Goal: Task Accomplishment & Management: Manage account settings

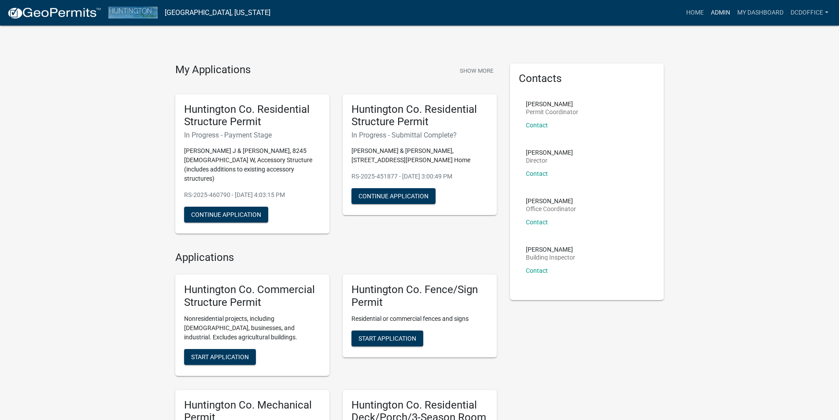
click at [717, 15] on link "Admin" at bounding box center [721, 12] width 26 height 17
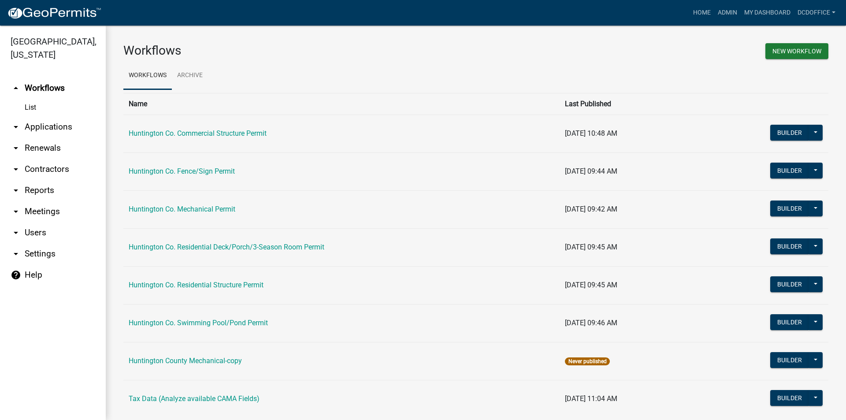
drag, startPoint x: 56, startPoint y: 126, endPoint x: 52, endPoint y: 129, distance: 4.8
click at [56, 126] on link "arrow_drop_down Applications" at bounding box center [53, 126] width 106 height 21
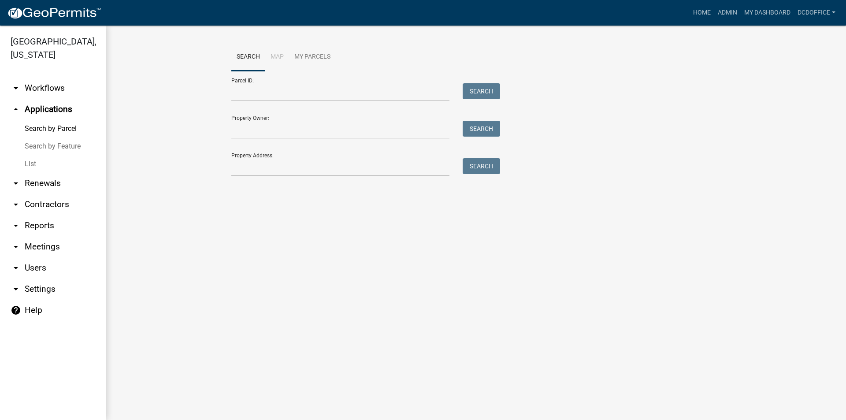
click at [34, 162] on link "List" at bounding box center [53, 164] width 106 height 18
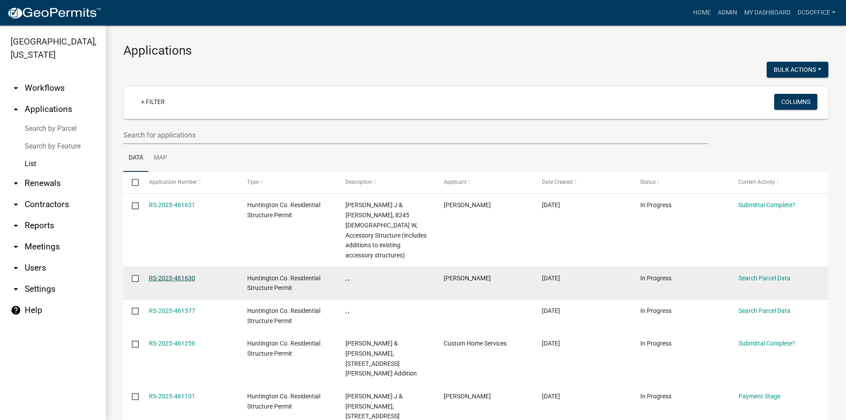
click at [183, 275] on link "RS-2025-461630" at bounding box center [172, 278] width 46 height 7
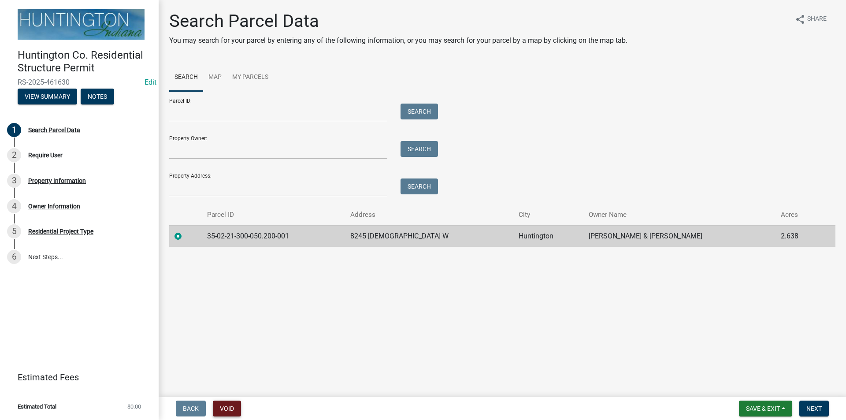
click at [226, 406] on button "Void" at bounding box center [227, 409] width 28 height 16
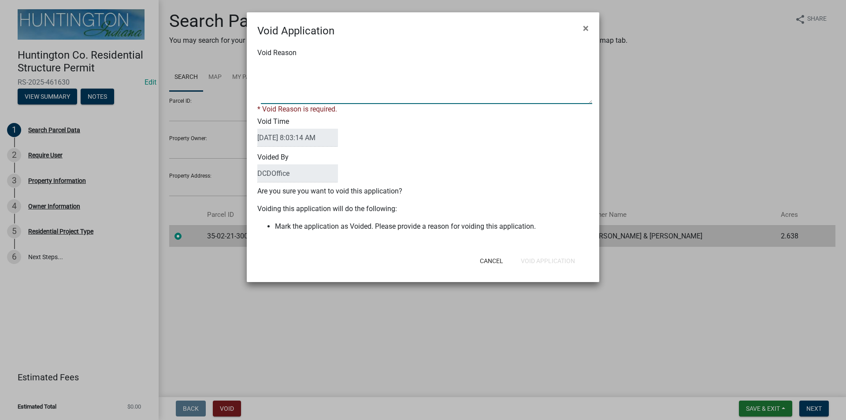
click at [286, 82] on textarea "Void Reason" at bounding box center [426, 82] width 331 height 44
type textarea "E"
type textarea "Home Owners email kept messing up. Filled out a permit at counter for them."
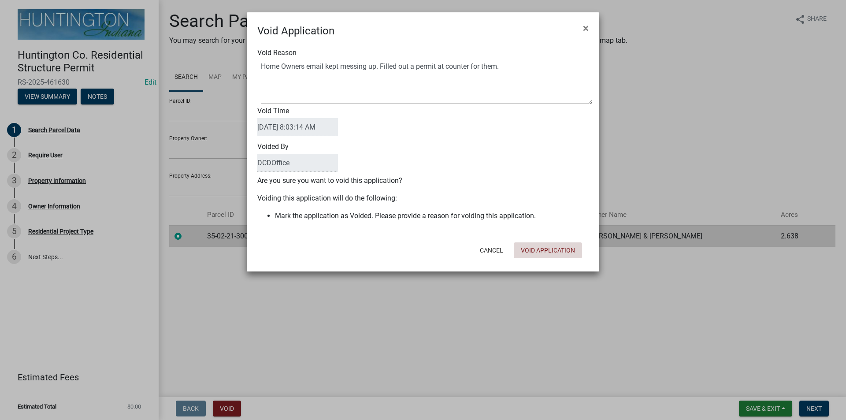
click at [553, 261] on div "Cancel Void Application" at bounding box center [480, 250] width 217 height 23
click at [540, 255] on button "Void Application" at bounding box center [548, 250] width 68 height 16
